Goal: Navigation & Orientation: Find specific page/section

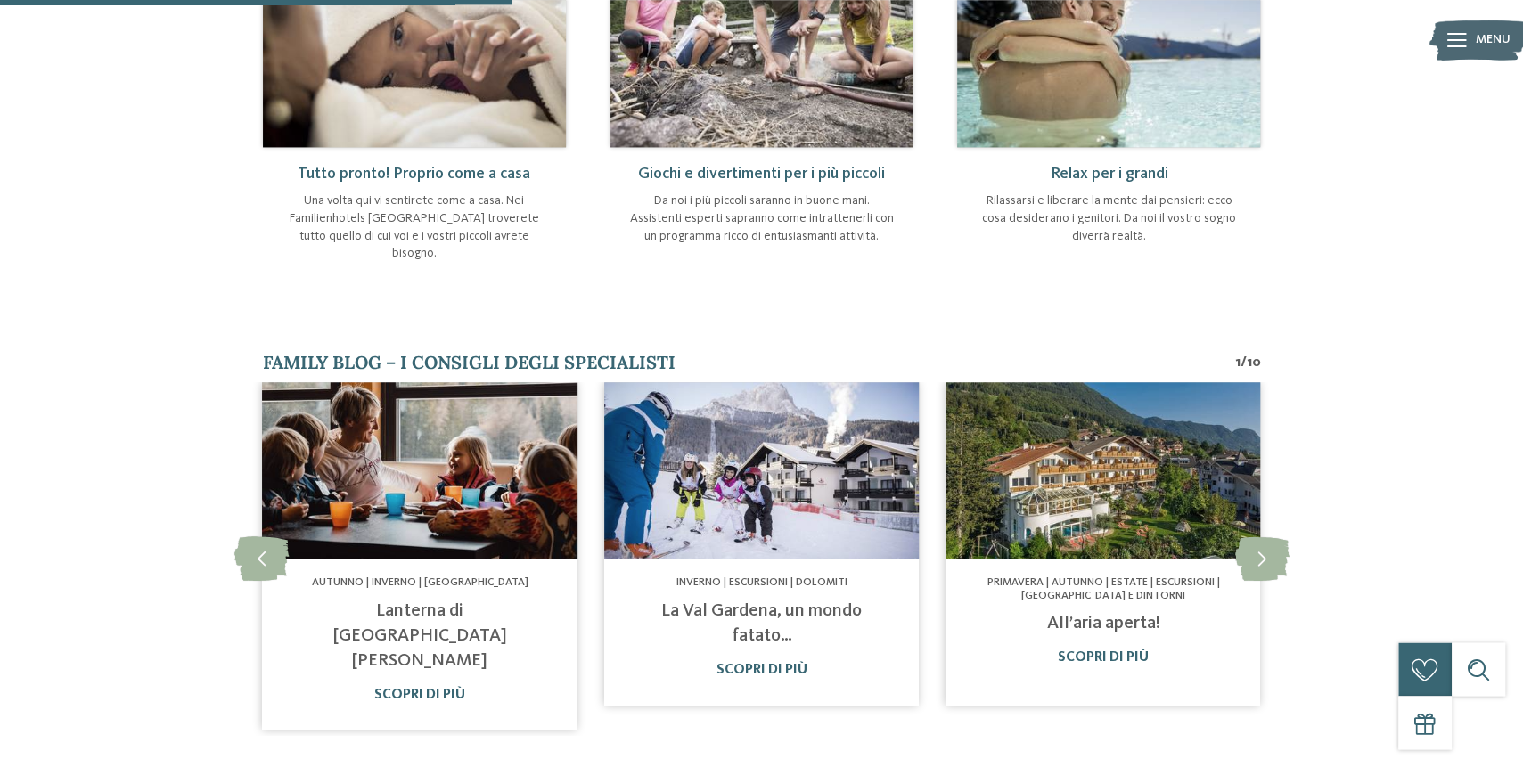
scroll to position [882, 0]
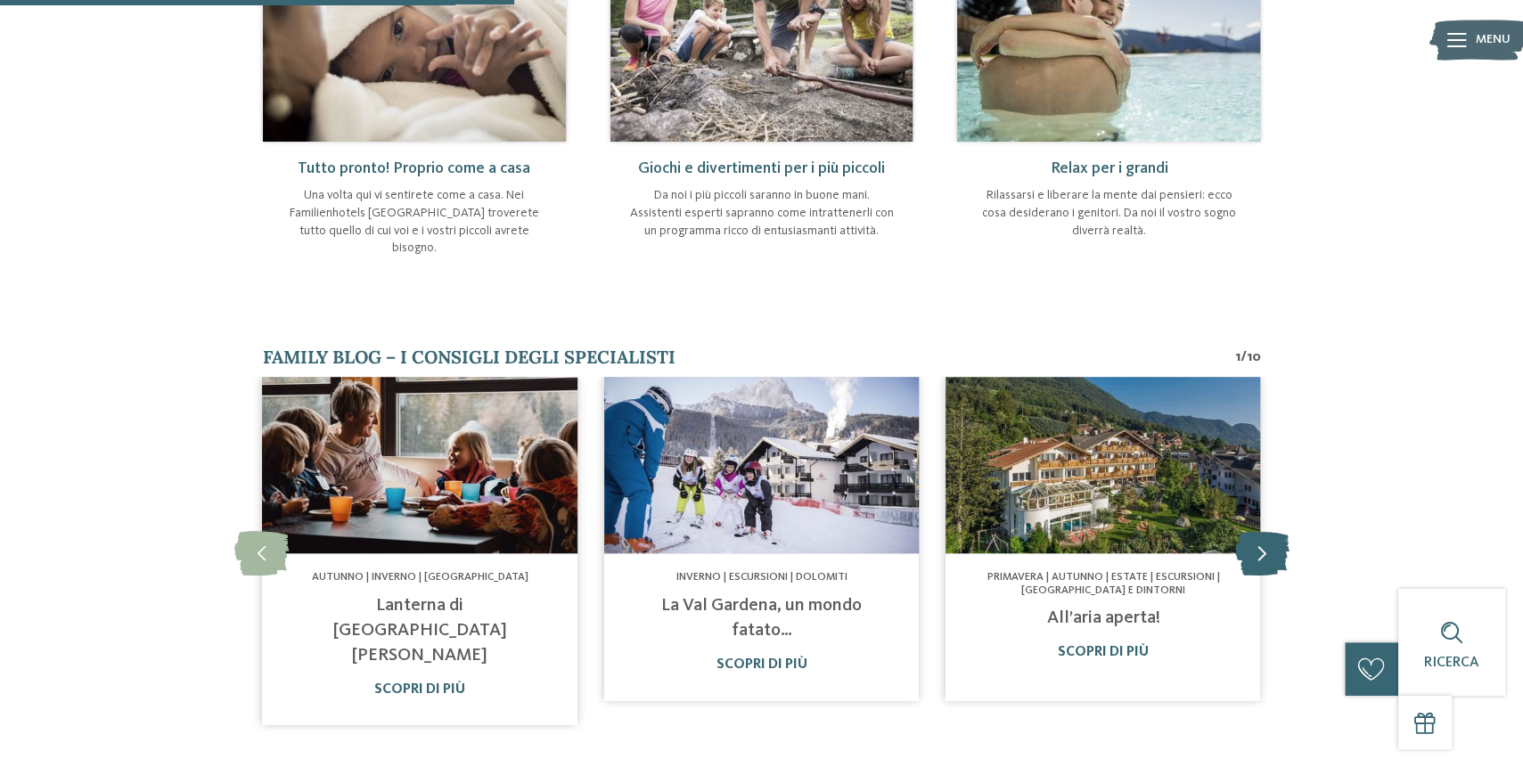
click at [1261, 531] on icon at bounding box center [1261, 553] width 54 height 45
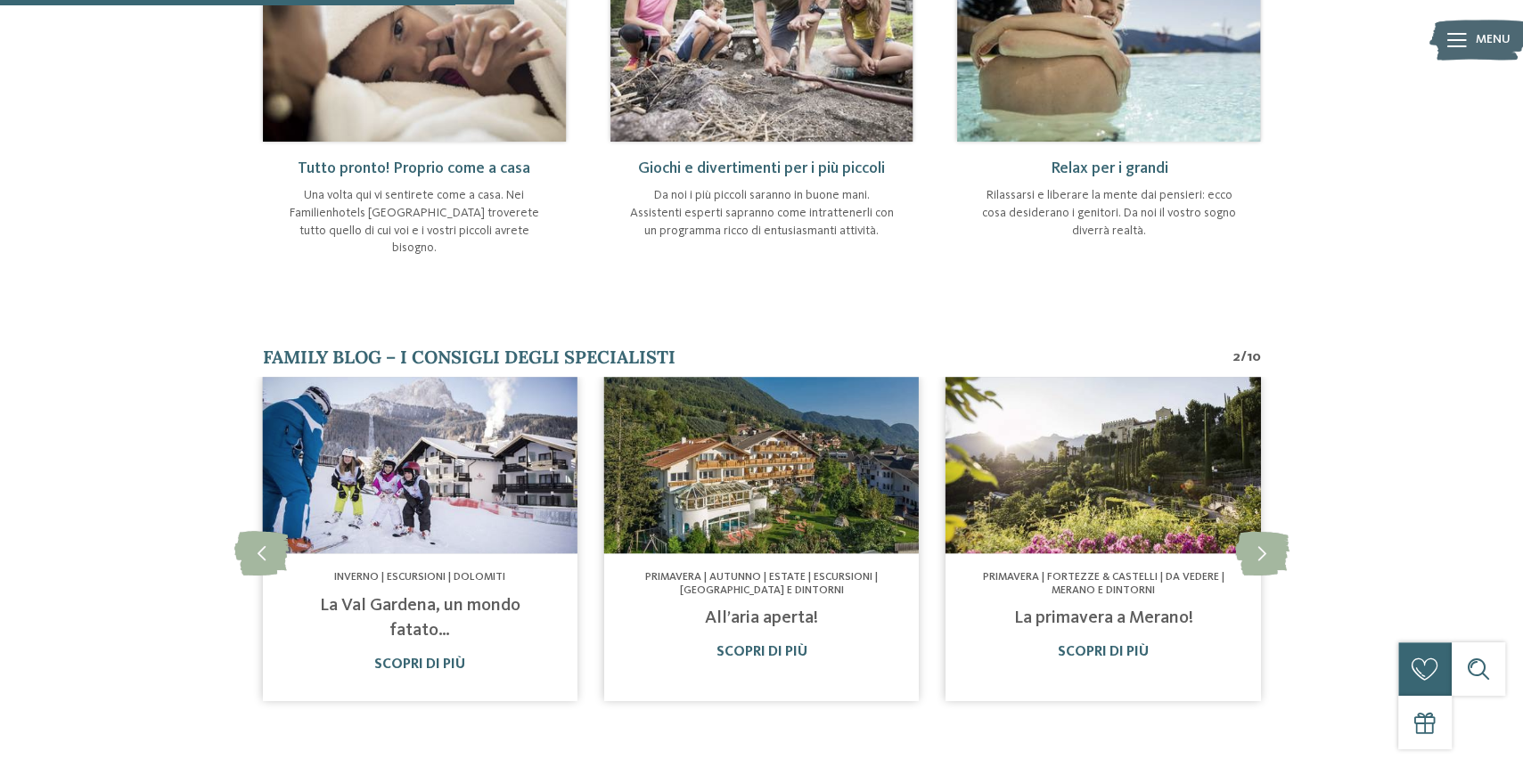
click at [704, 442] on img at bounding box center [761, 465] width 315 height 177
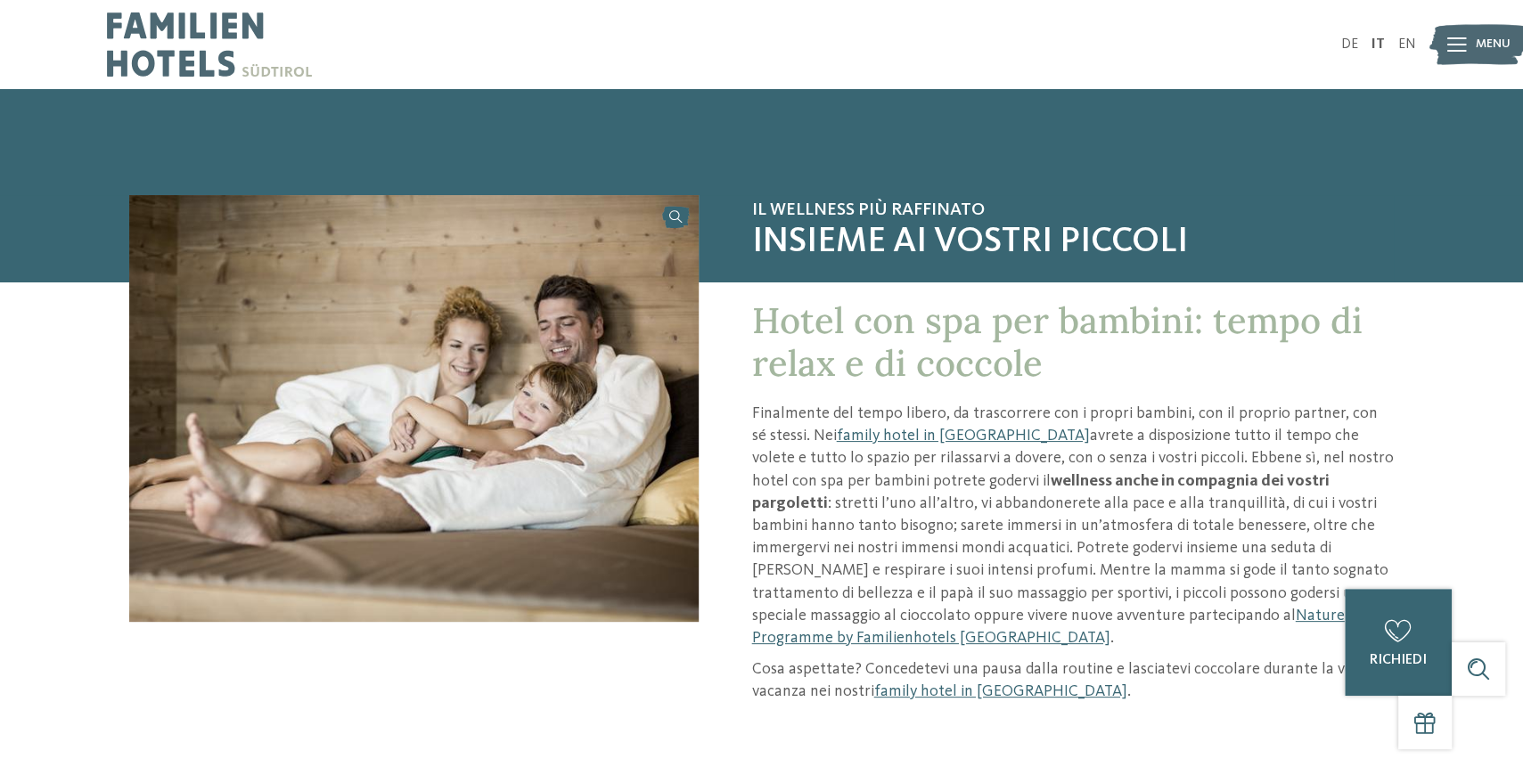
click at [197, 39] on img at bounding box center [209, 44] width 205 height 89
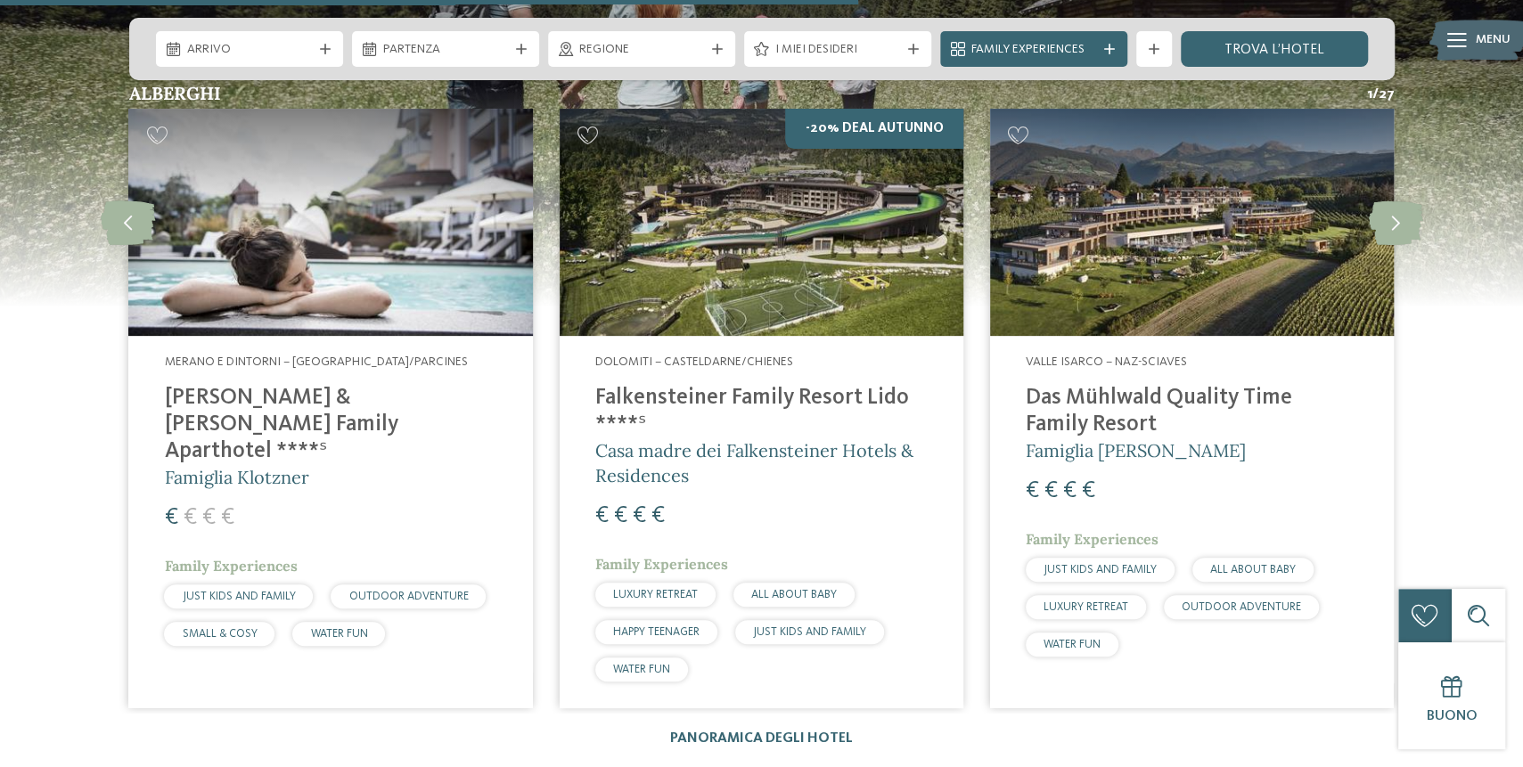
scroll to position [4607, 0]
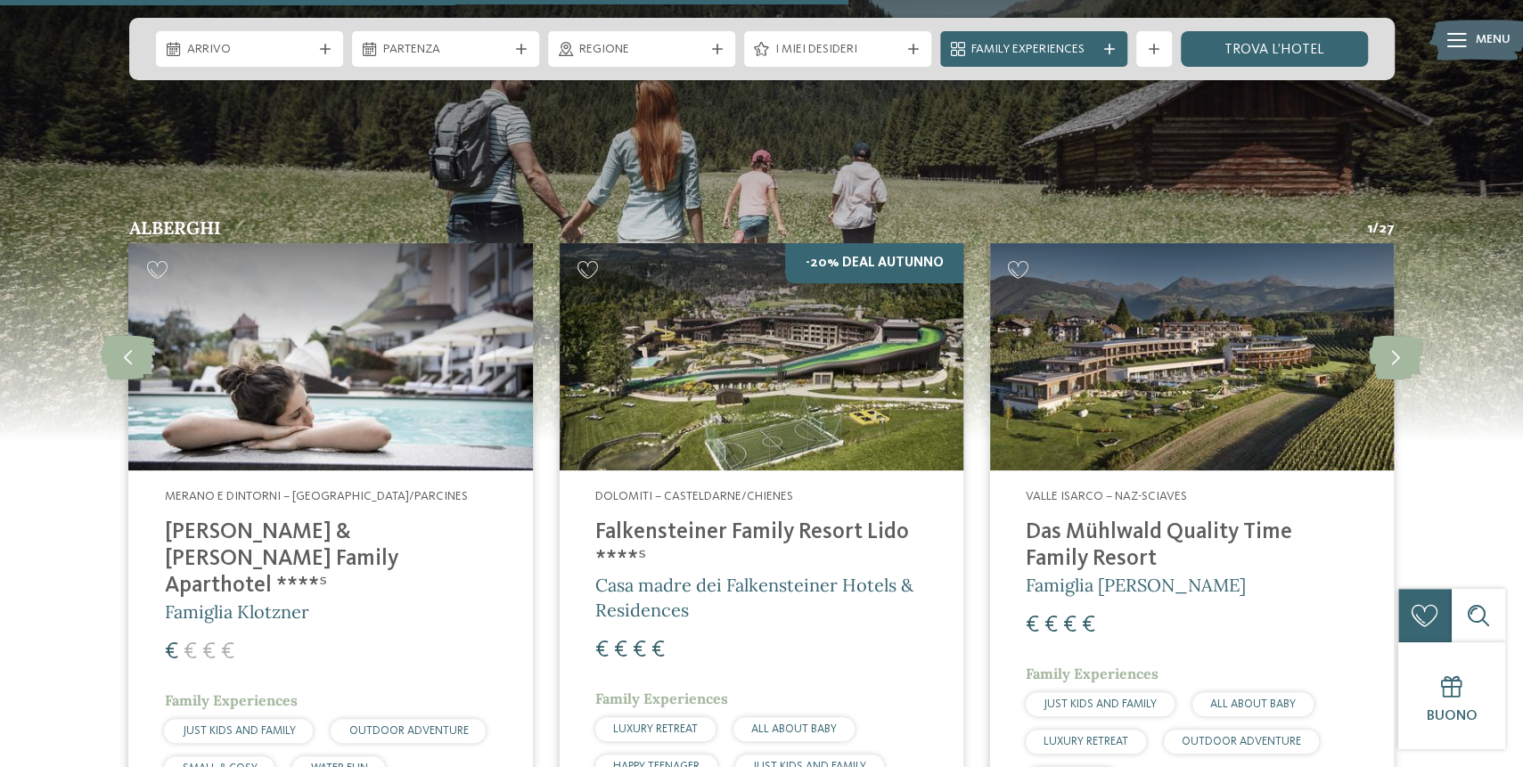
click at [315, 389] on img at bounding box center [330, 356] width 404 height 227
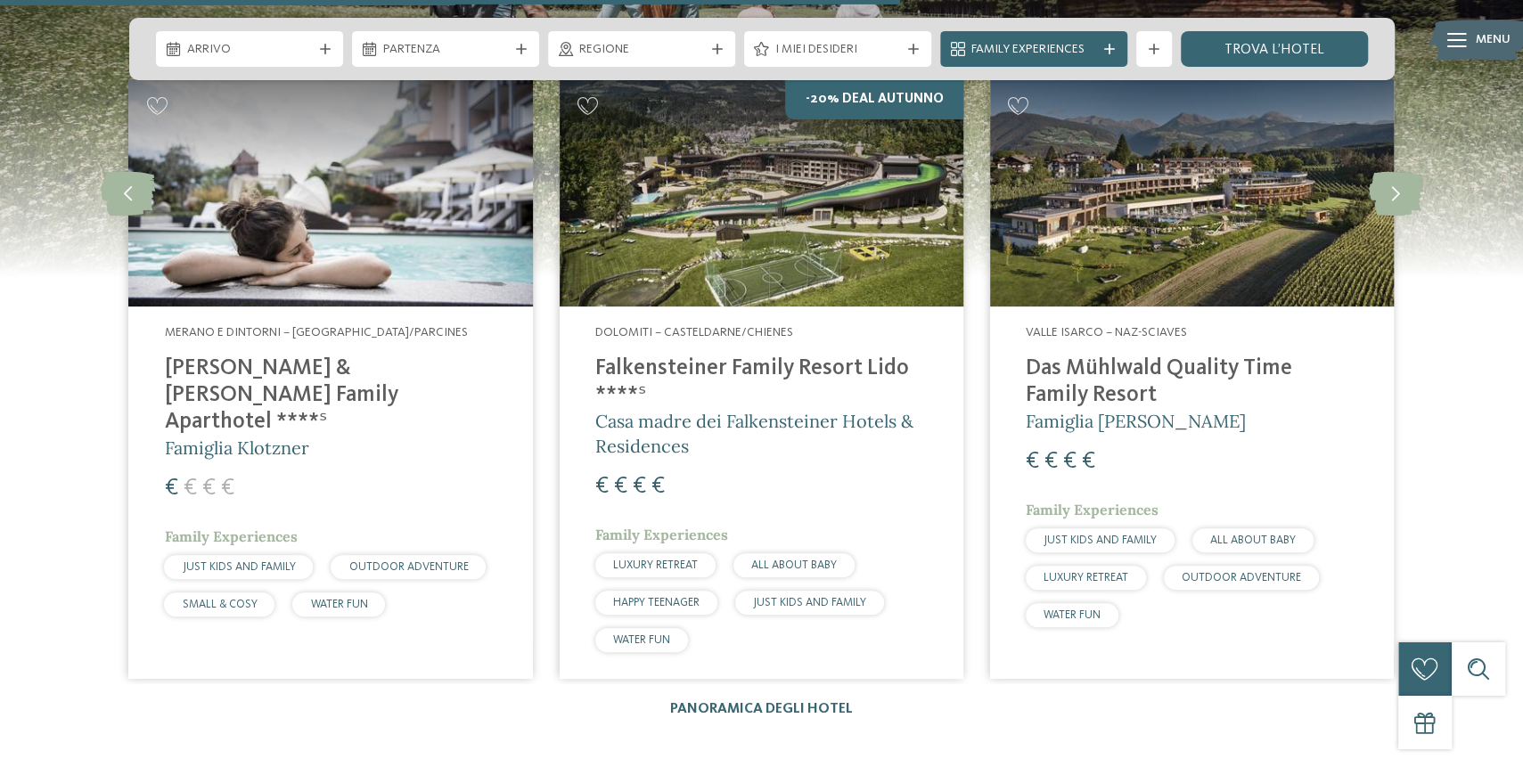
scroll to position [4901, 0]
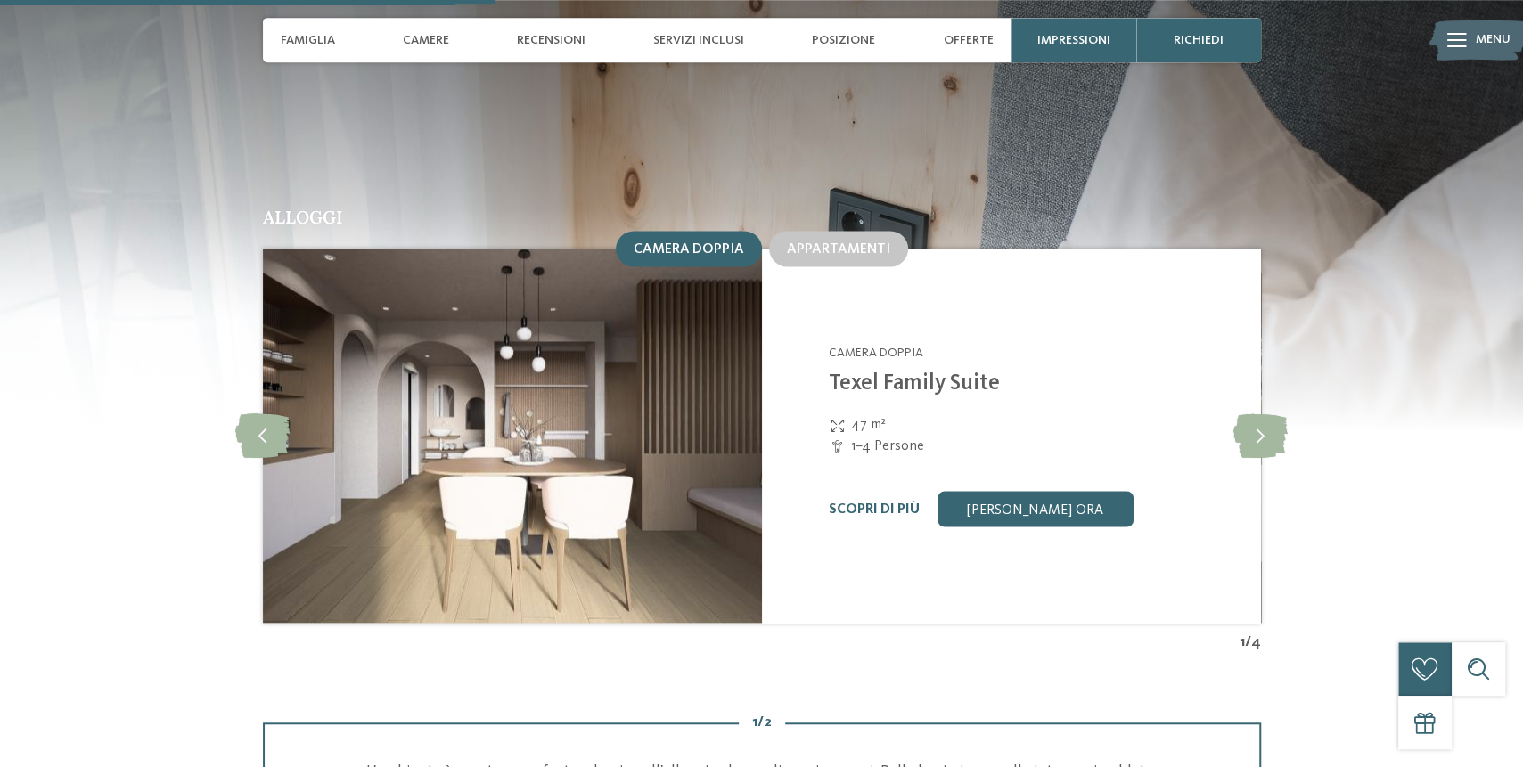
scroll to position [1764, 0]
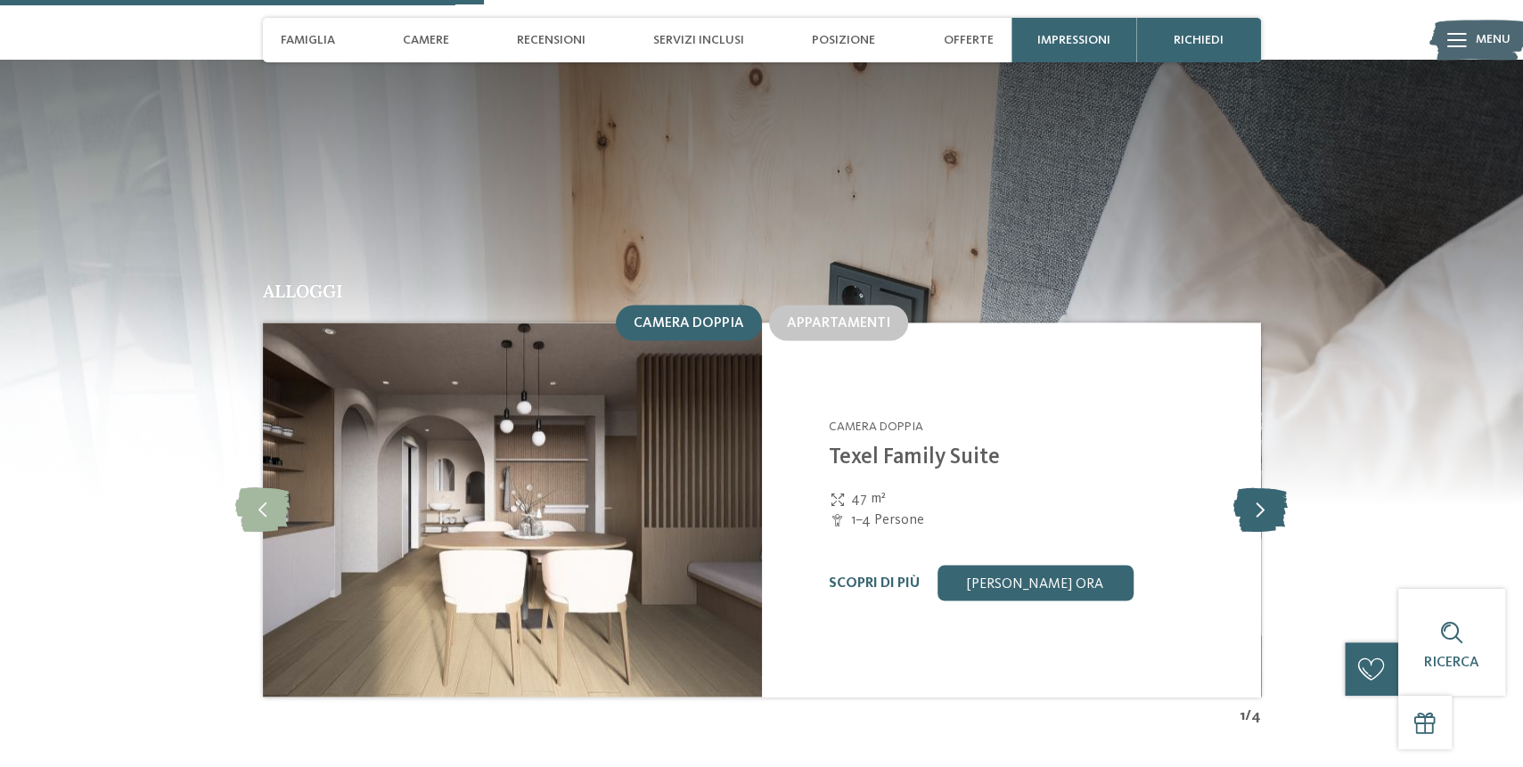
click at [1264, 487] on icon at bounding box center [1260, 509] width 54 height 45
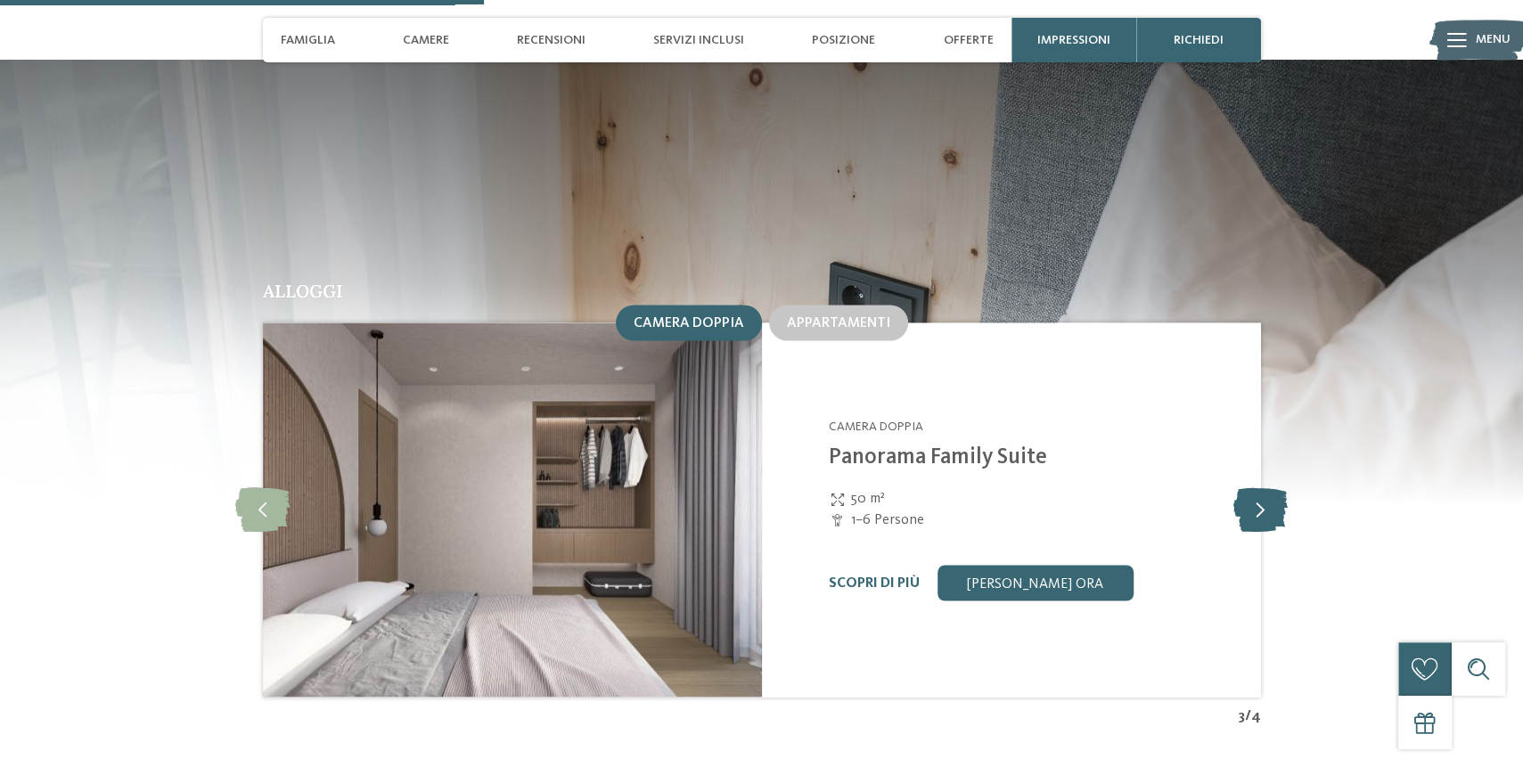
click at [1264, 487] on icon at bounding box center [1260, 509] width 54 height 45
